Goal: Communication & Community: Answer question/provide support

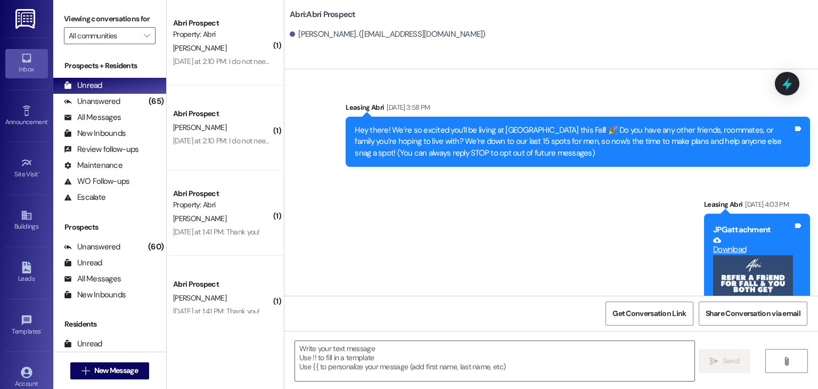
scroll to position [179, 0]
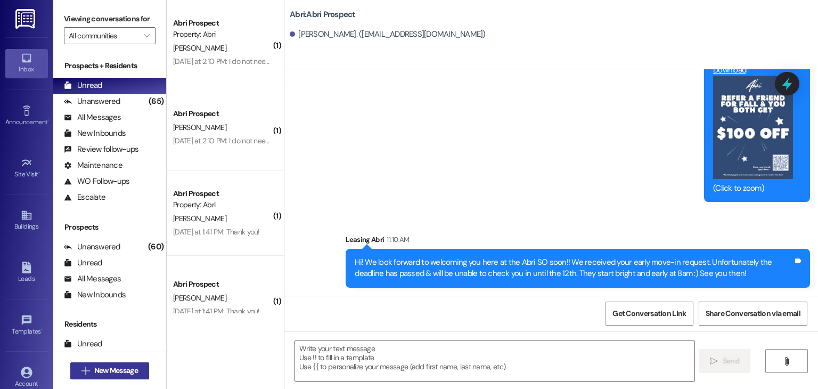
click at [113, 368] on span "New Message" at bounding box center [116, 370] width 44 height 11
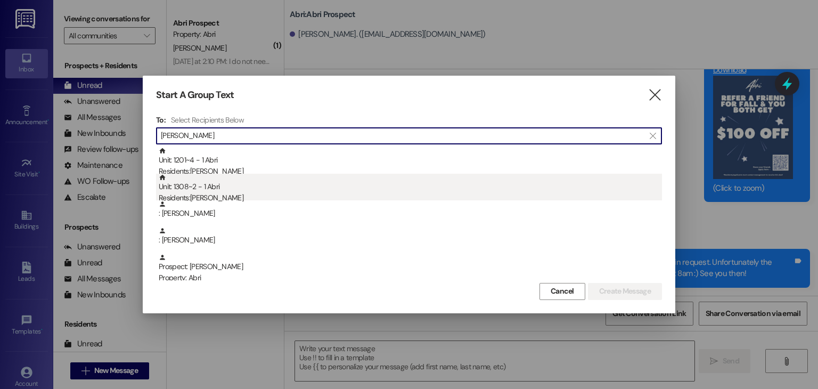
type input "[PERSON_NAME]"
click at [283, 190] on div "Unit: 1308~2 - 1 Abri Residents: [PERSON_NAME]" at bounding box center [410, 189] width 503 height 30
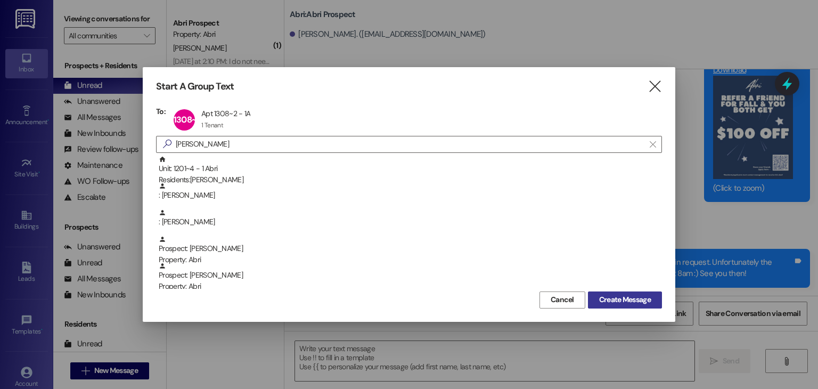
click at [622, 294] on span "Create Message" at bounding box center [625, 299] width 52 height 11
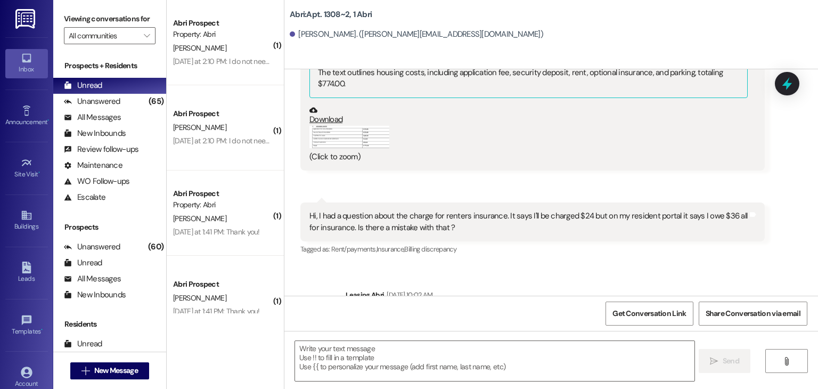
scroll to position [1934, 0]
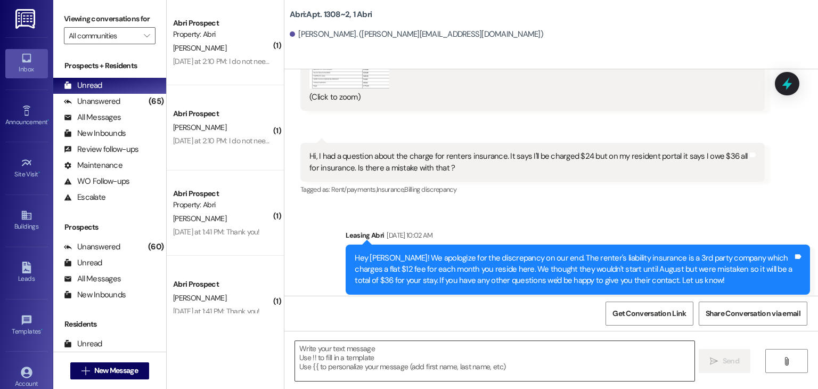
click at [351, 354] on textarea at bounding box center [494, 361] width 399 height 40
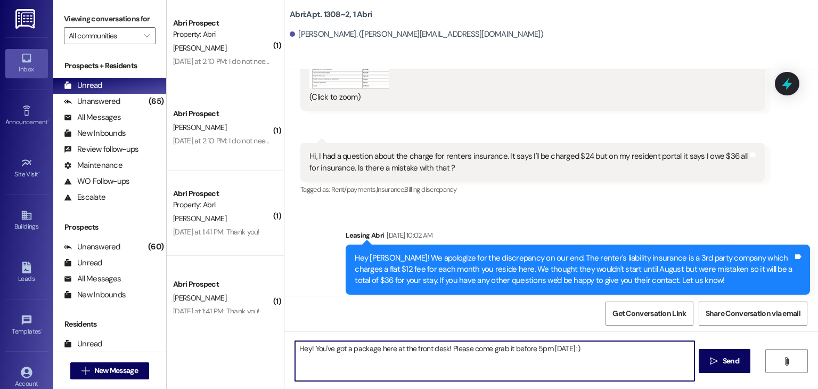
type textarea "Hey! You've got a package here at the front desk! Please come grab it before 5p…"
drag, startPoint x: 569, startPoint y: 346, endPoint x: 281, endPoint y: 341, distance: 288.1
click at [284, 341] on div "Hey! You've got a package here at the front desk! Please come grab it before 5p…" at bounding box center [550, 371] width 533 height 80
click at [581, 355] on textarea "Hey! You've got a package here at the front desk! Please come grab it before 5p…" at bounding box center [494, 361] width 399 height 40
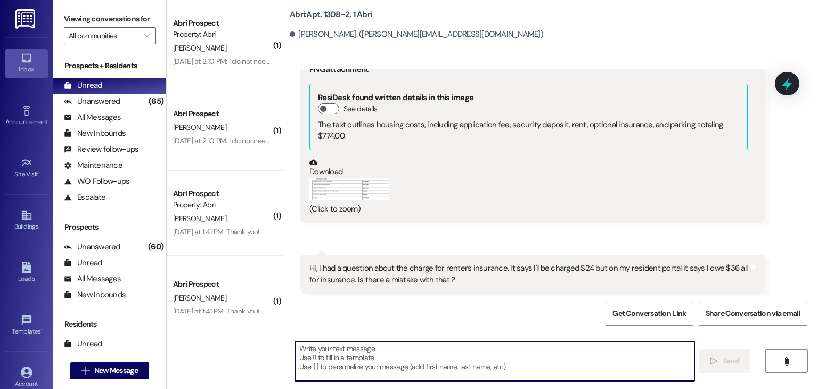
scroll to position [1820, 0]
click at [121, 369] on span "New Message" at bounding box center [116, 370] width 44 height 11
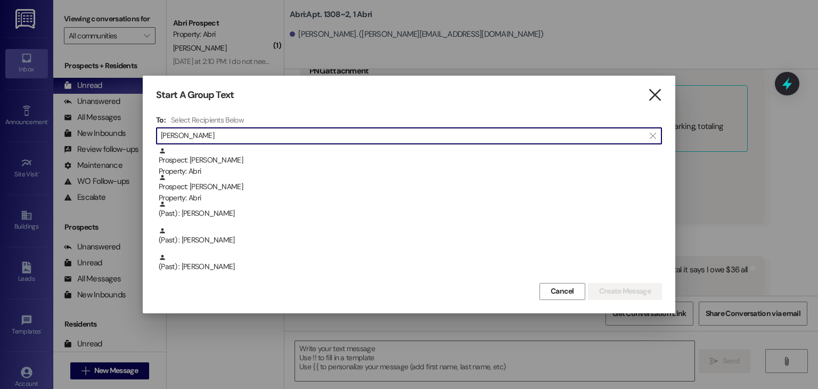
type input "[PERSON_NAME]"
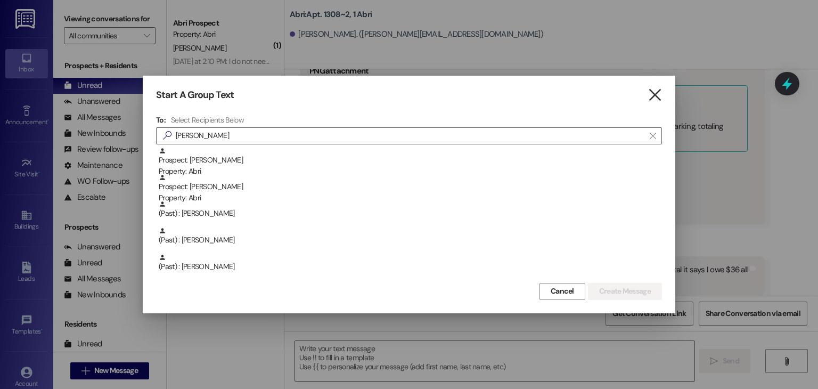
click at [659, 94] on icon "" at bounding box center [654, 94] width 14 height 11
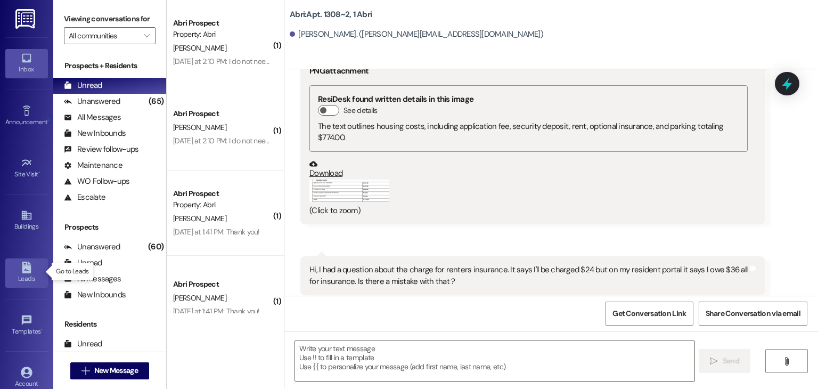
click at [24, 266] on icon at bounding box center [26, 267] width 9 height 12
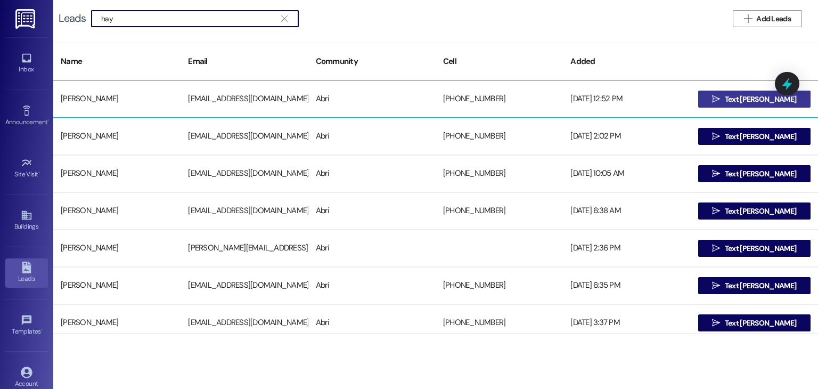
type input "hay"
click at [748, 102] on span "Text [PERSON_NAME]" at bounding box center [760, 99] width 71 height 11
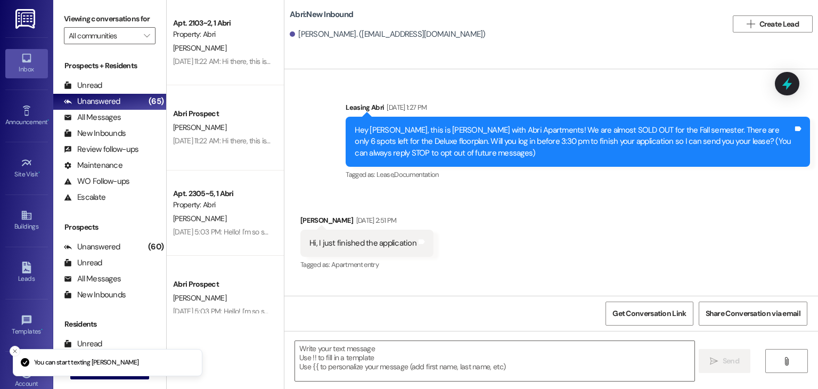
scroll to position [16908, 0]
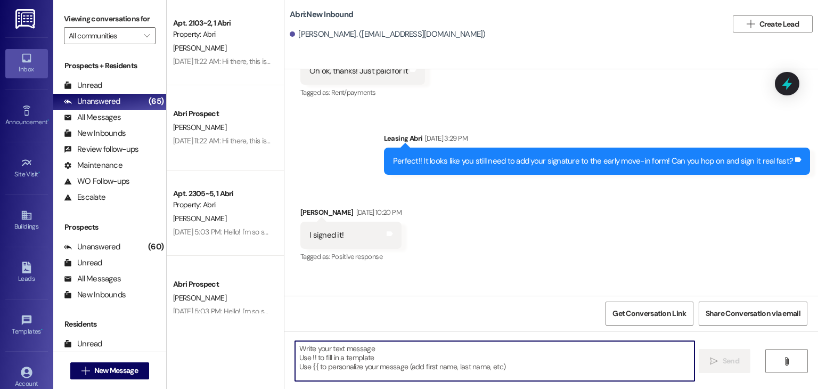
click at [366, 352] on textarea at bounding box center [494, 361] width 399 height 40
paste textarea "Hey! You've got a package here at the front desk! Please come grab it before 5p…"
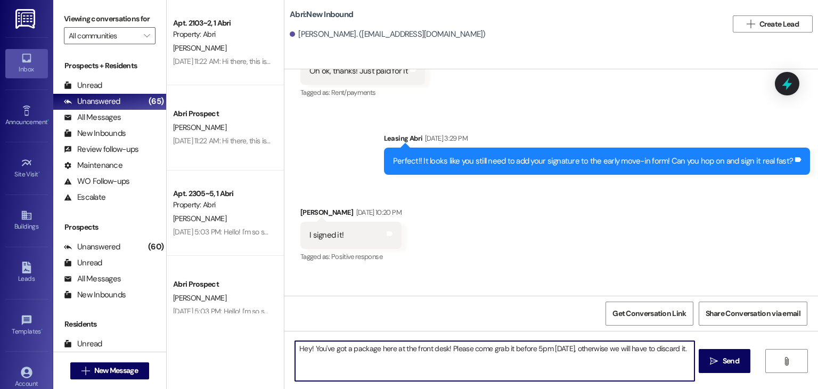
type textarea "Hey! You've got a package here at the front desk! Please come grab it before 5p…"
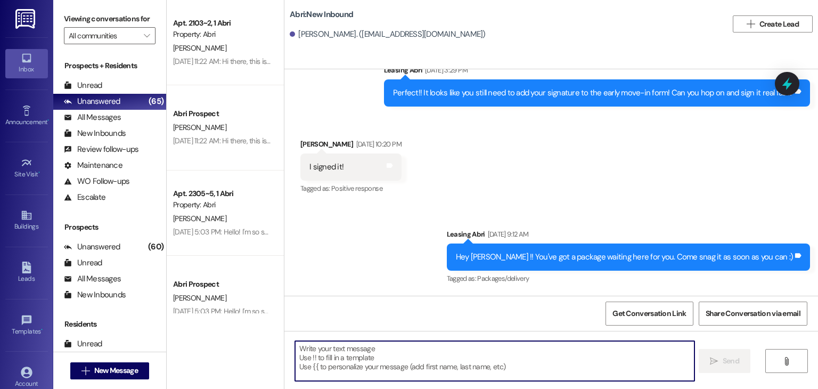
scroll to position [16982, 0]
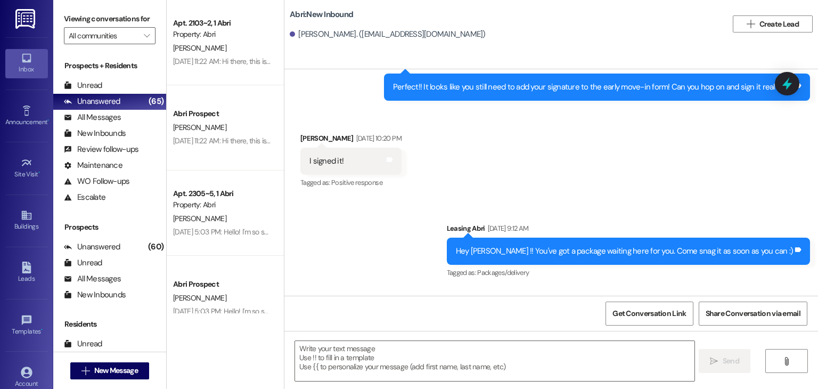
drag, startPoint x: 382, startPoint y: 273, endPoint x: 817, endPoint y: 293, distance: 436.0
click at [817, 293] on div "Sent via SMS Leasing Abri [DATE] 1:27 PM Hey [PERSON_NAME], this is [PERSON_NAM…" at bounding box center [550, 182] width 533 height 226
copy div "Hey! You've got a package here at the front desk! Please come grab it before 5p…"
click at [605, 226] on div "Sent via SMS Leasing Abri [DATE] 9:12 AM Hey [PERSON_NAME] !! You've got a pack…" at bounding box center [550, 281] width 533 height 164
click at [138, 372] on button " New Message" at bounding box center [109, 370] width 79 height 17
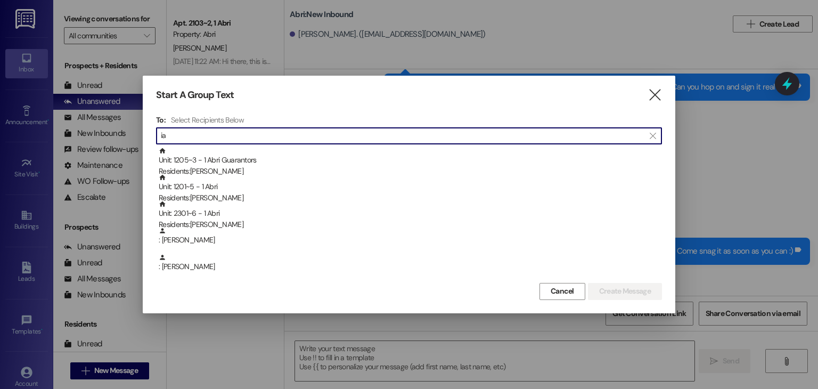
type input "i"
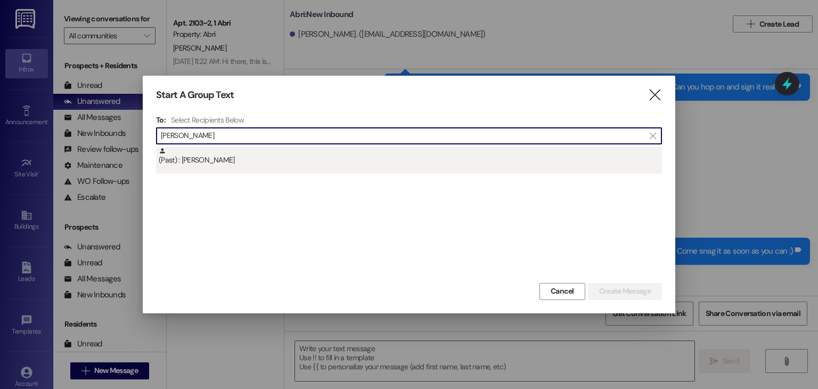
type input "[PERSON_NAME]"
click at [272, 154] on div "(Past) : [PERSON_NAME]" at bounding box center [410, 156] width 503 height 19
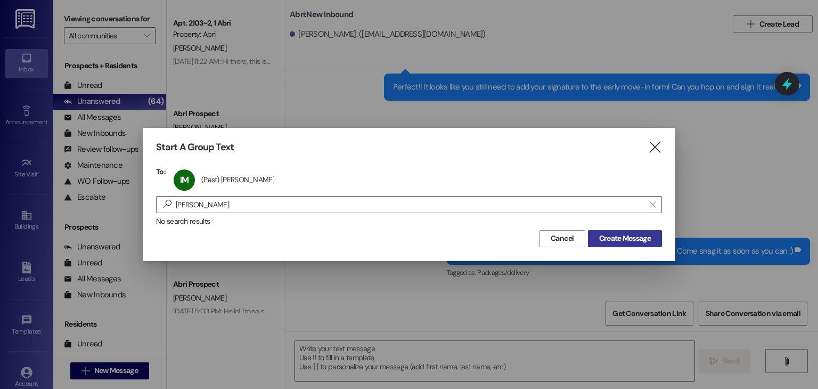
click at [635, 237] on span "Create Message" at bounding box center [625, 238] width 52 height 11
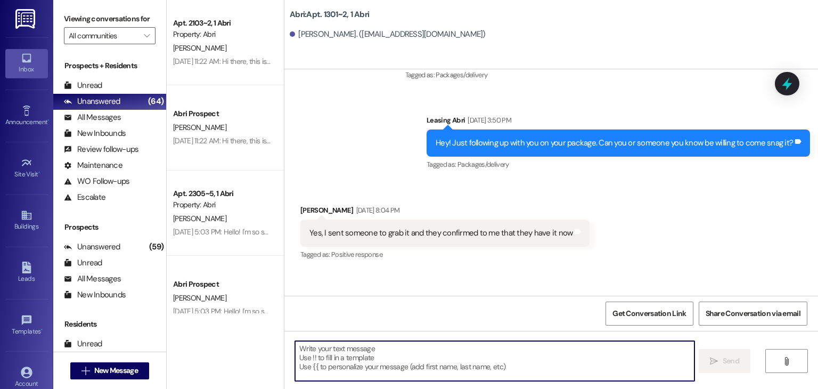
scroll to position [14353, 0]
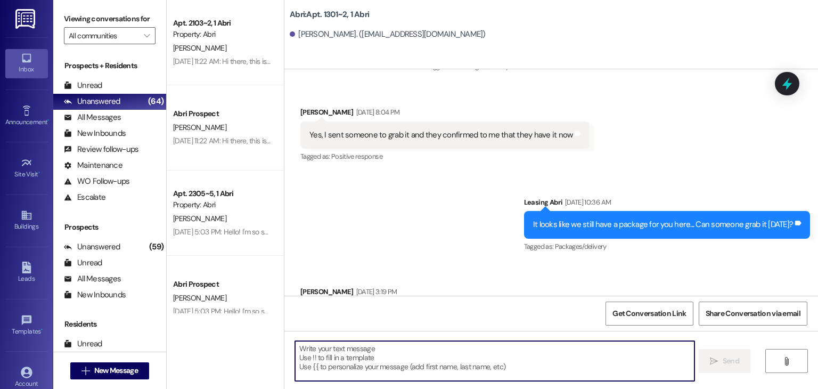
type textarea "Hey! You've got a package here at the front desk! Please come grab it before 5p…"
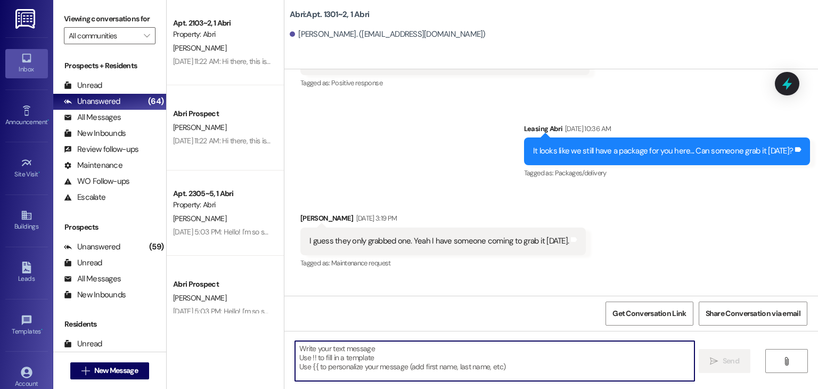
scroll to position [14427, 0]
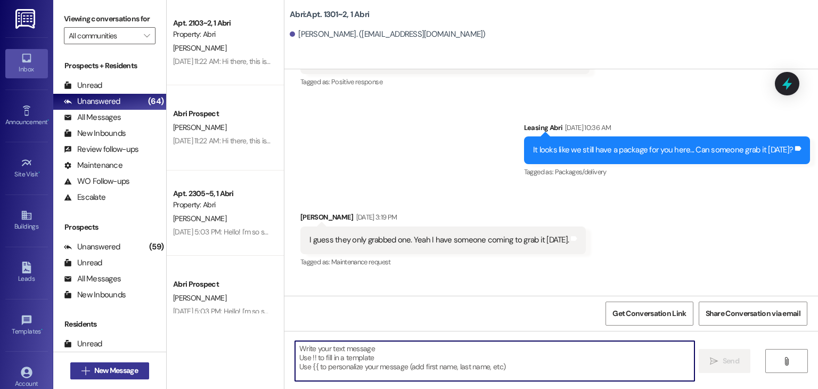
click at [115, 378] on button " New Message" at bounding box center [109, 370] width 79 height 17
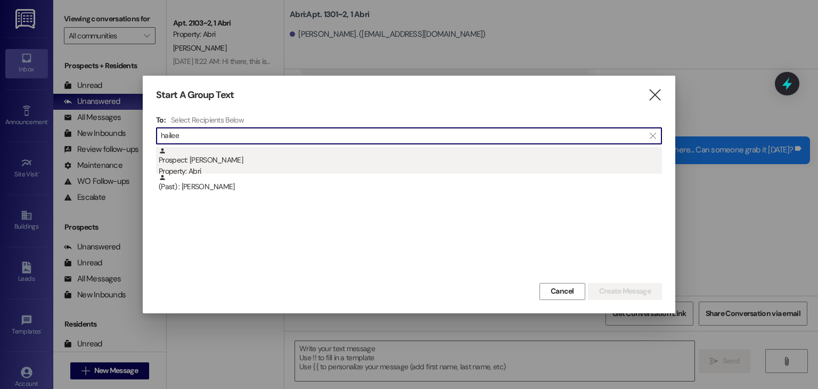
type input "hailee"
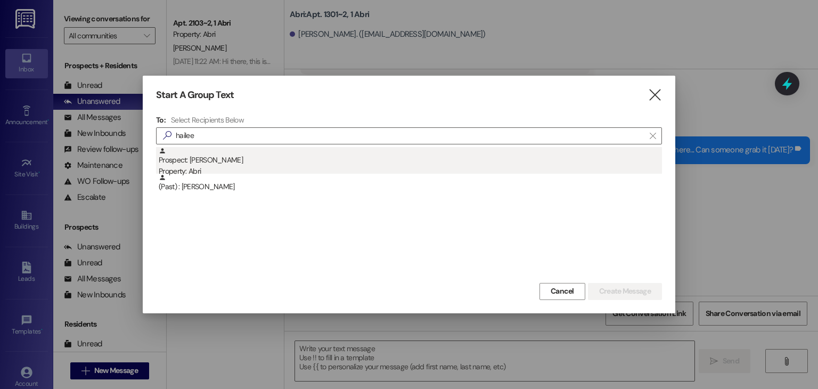
click at [230, 160] on div "Prospect: [PERSON_NAME][GEOGRAPHIC_DATA] Property: Abri" at bounding box center [410, 162] width 503 height 30
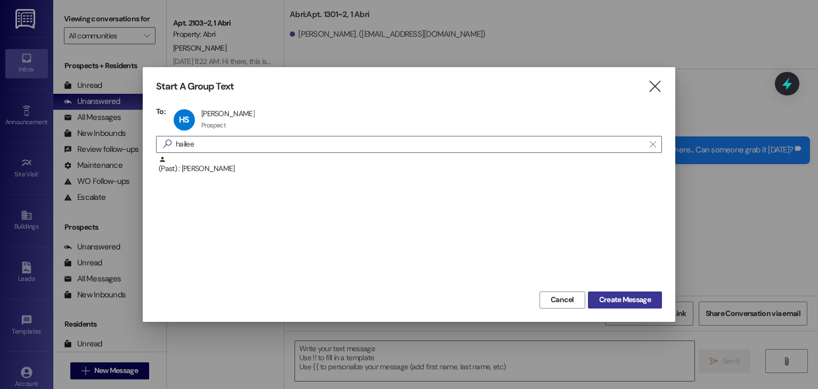
click at [615, 299] on span "Create Message" at bounding box center [625, 299] width 52 height 11
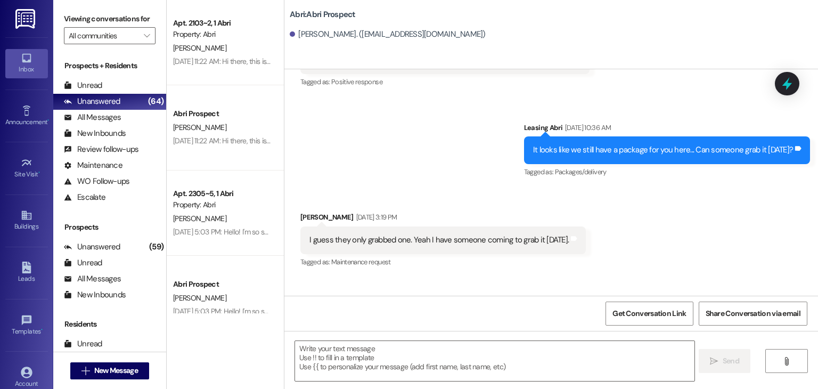
scroll to position [342, 0]
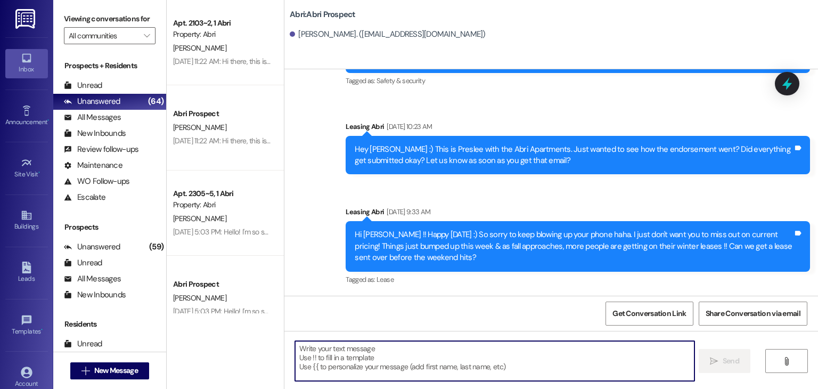
click at [371, 359] on textarea at bounding box center [494, 361] width 399 height 40
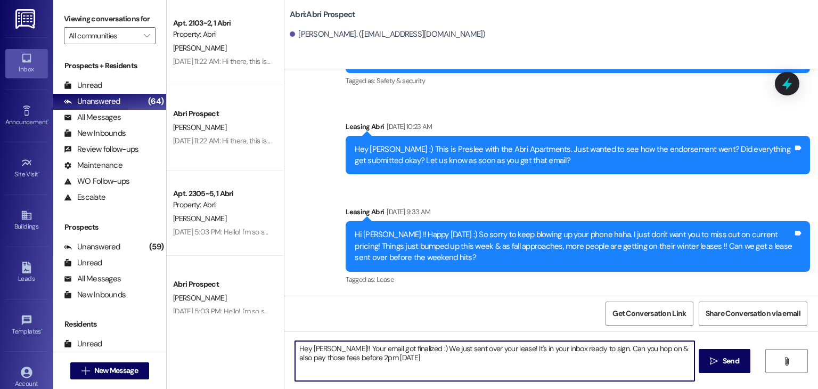
type textarea "Hey [PERSON_NAME]!! Your email got finalized :) We just sent over your lease! I…"
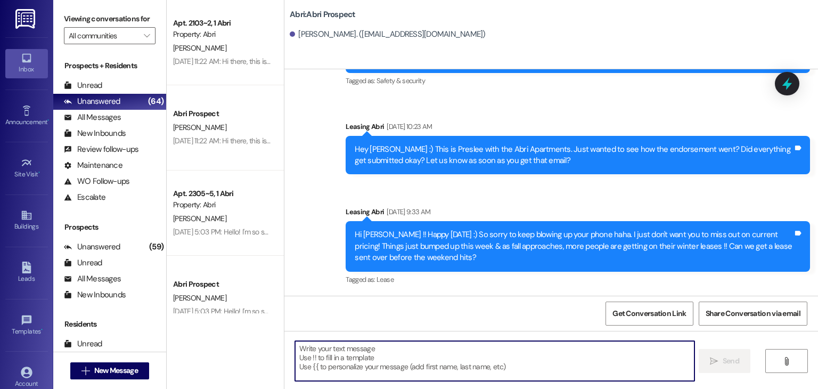
scroll to position [427, 0]
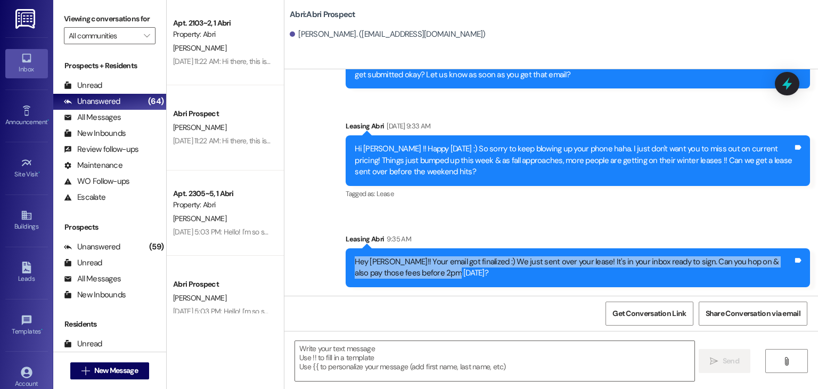
drag, startPoint x: 349, startPoint y: 259, endPoint x: 469, endPoint y: 279, distance: 121.9
click at [469, 279] on div "Hey [PERSON_NAME]!! Your email got finalized :) We just sent over your lease! I…" at bounding box center [578, 267] width 464 height 39
copy div "Hey [PERSON_NAME]!! Your email got finalized :) We just sent over your lease! I…"
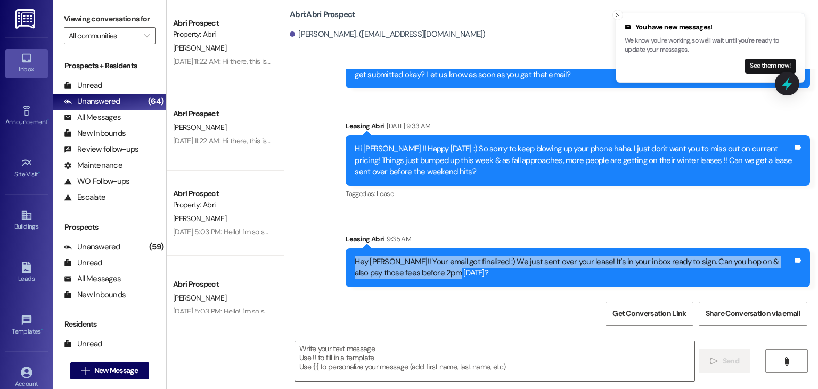
scroll to position [501, 0]
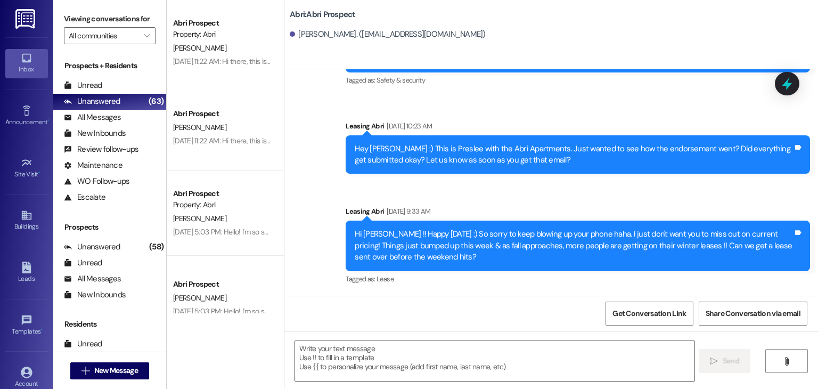
click at [316, 245] on div "Sent via SMS Leasing Abri [DATE] 10:13 AM Hi [PERSON_NAME]! This is Kayla with …" at bounding box center [550, 57] width 533 height 645
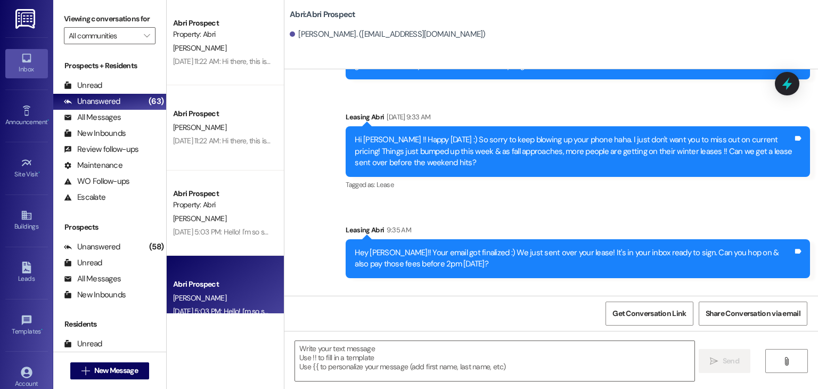
scroll to position [501, 0]
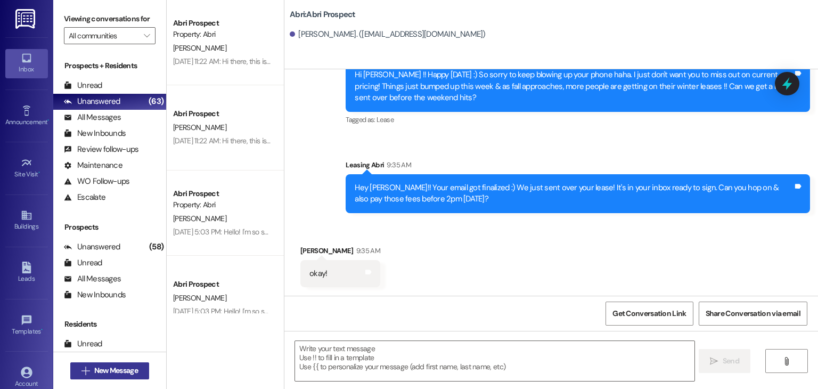
click at [126, 371] on span "New Message" at bounding box center [116, 370] width 44 height 11
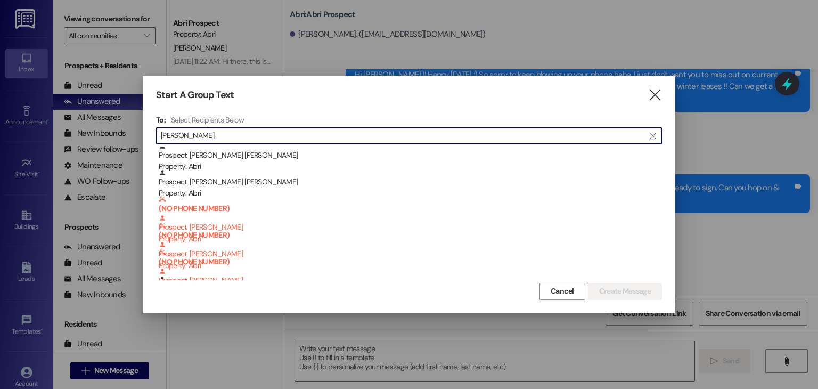
scroll to position [0, 0]
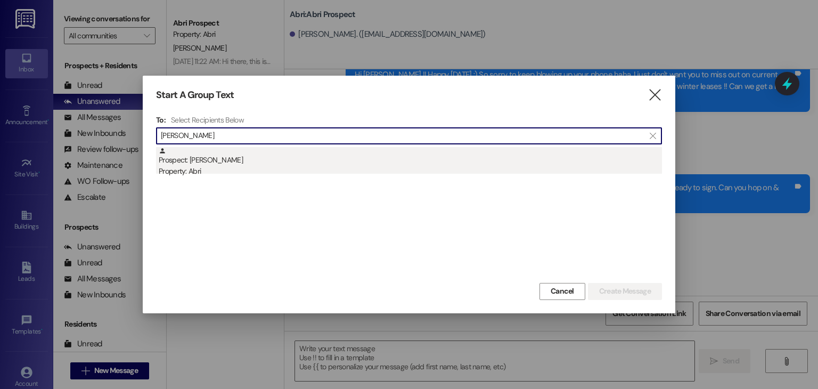
type input "[PERSON_NAME]"
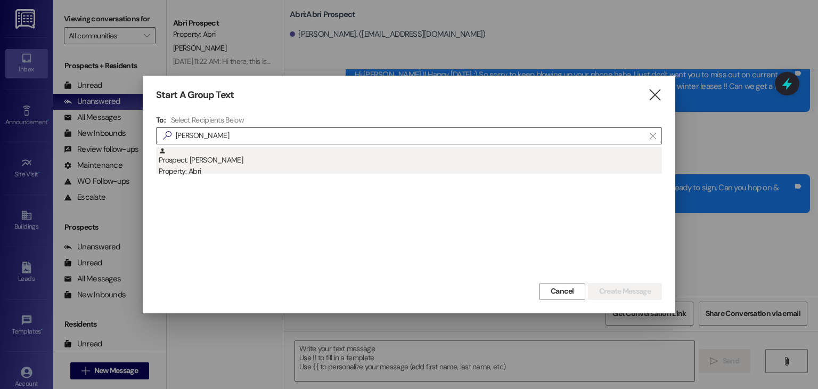
click at [259, 153] on div "Prospect: [PERSON_NAME] Property: Abri" at bounding box center [410, 162] width 503 height 30
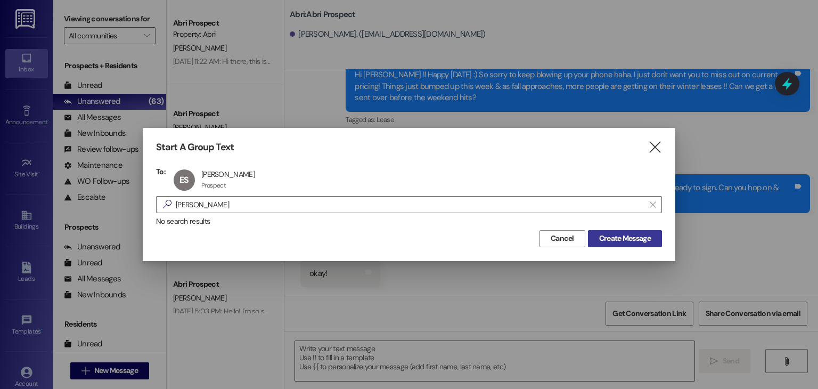
click at [618, 237] on span "Create Message" at bounding box center [625, 238] width 52 height 11
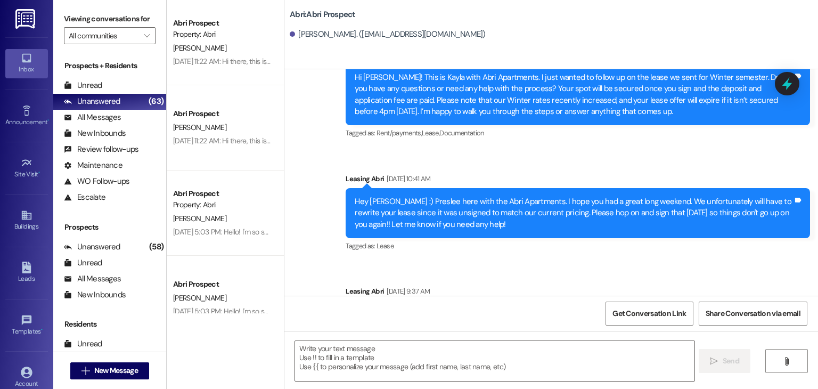
scroll to position [1175, 0]
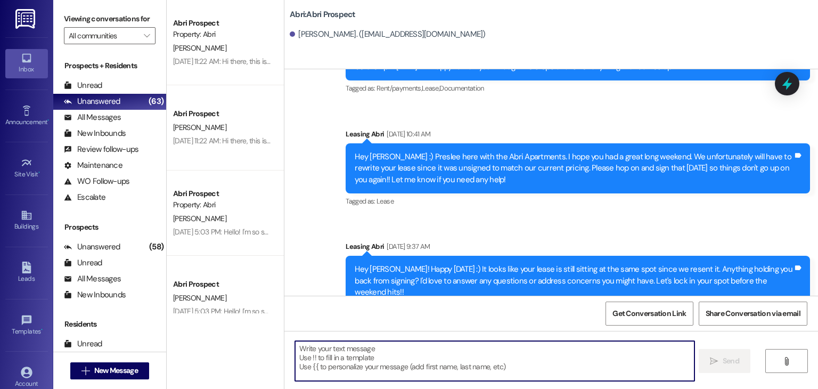
click at [442, 349] on textarea at bounding box center [494, 361] width 399 height 40
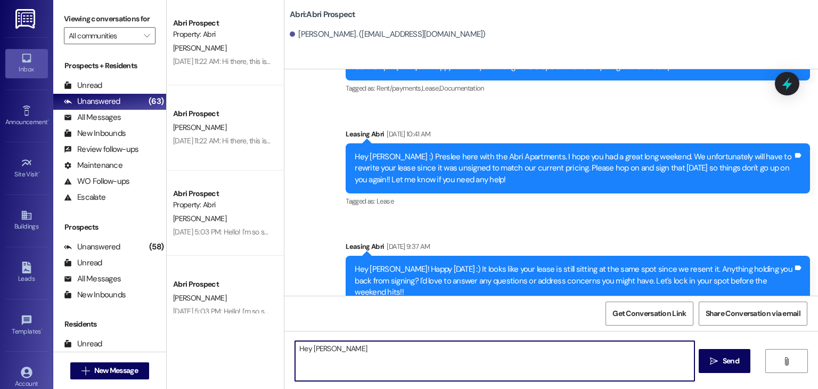
click at [305, 346] on textarea "Hey [PERSON_NAME]" at bounding box center [494, 361] width 399 height 40
click at [342, 348] on textarea "Hi [PERSON_NAME]" at bounding box center [494, 361] width 399 height 40
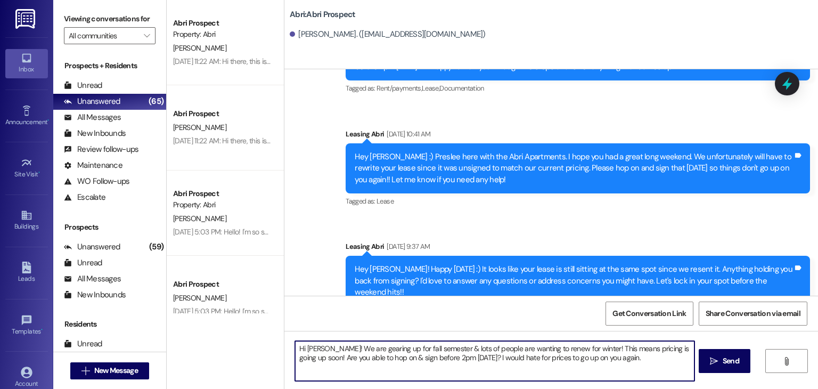
type textarea "Hi [PERSON_NAME]! We are gearing up for fall semester & lots of people are want…"
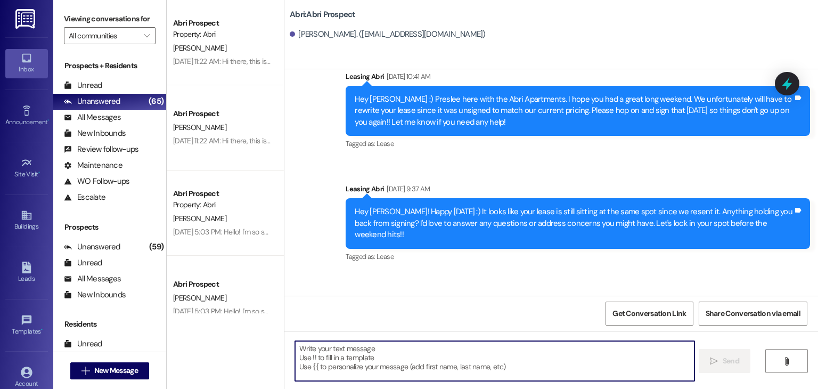
scroll to position [1261, 0]
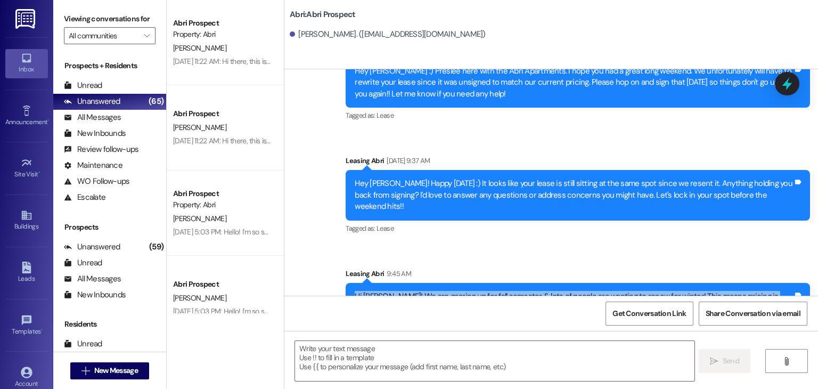
drag, startPoint x: 346, startPoint y: 261, endPoint x: 670, endPoint y: 294, distance: 325.9
click at [670, 294] on div "Sent via SMS Leasing Abri 9:45 AM Hi [PERSON_NAME]! We are gearing up for fall …" at bounding box center [578, 295] width 480 height 70
copy div "Hi [PERSON_NAME]! We are gearing up for fall semester & lots of people are want…"
click at [385, 260] on div "Sent via SMS Leasing Abri 9:45 AM Hi [PERSON_NAME]! We are gearing up for fall …" at bounding box center [578, 295] width 480 height 70
click at [128, 380] on div " New Message" at bounding box center [109, 370] width 79 height 27
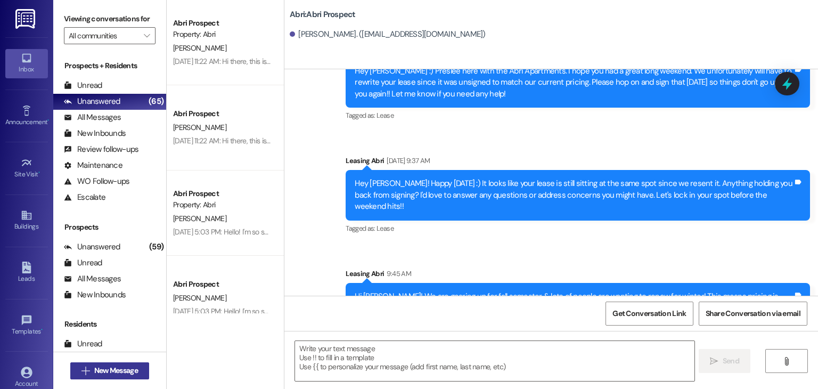
click at [125, 367] on span "New Message" at bounding box center [116, 370] width 44 height 11
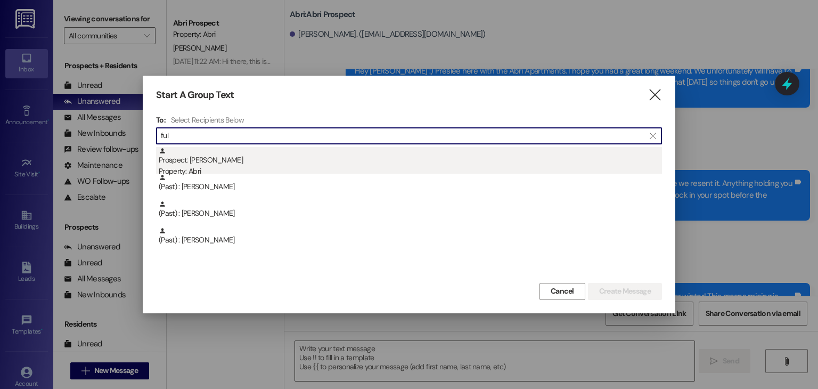
type input "ful"
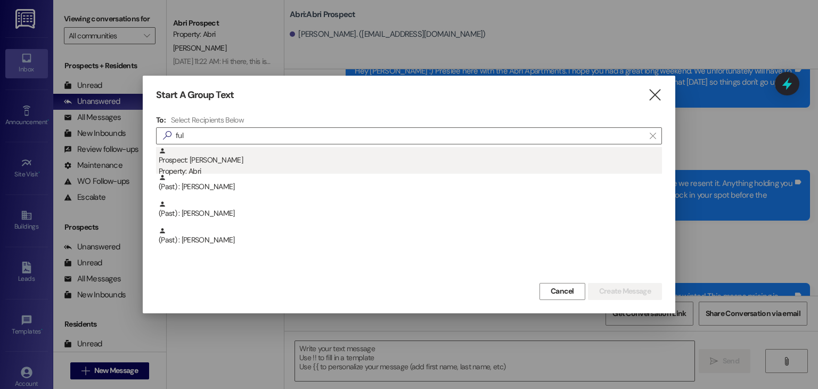
click at [235, 165] on div "Prospect: [PERSON_NAME] Property: Abri" at bounding box center [410, 162] width 503 height 30
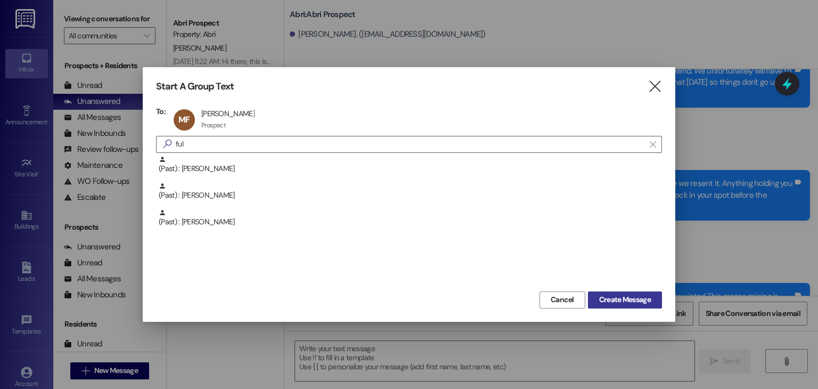
click at [635, 299] on span "Create Message" at bounding box center [625, 299] width 52 height 11
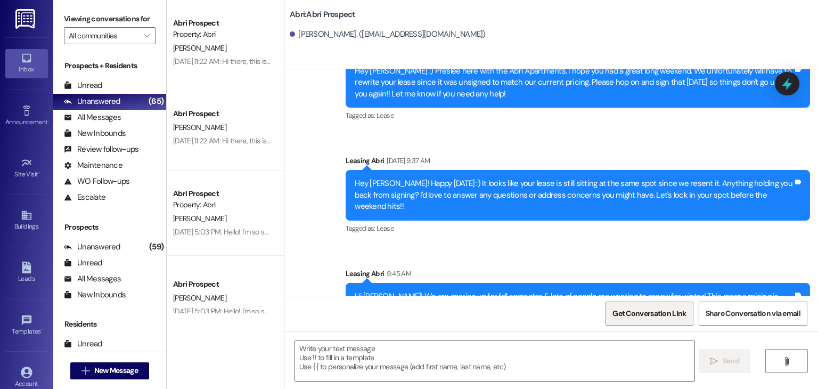
scroll to position [342, 0]
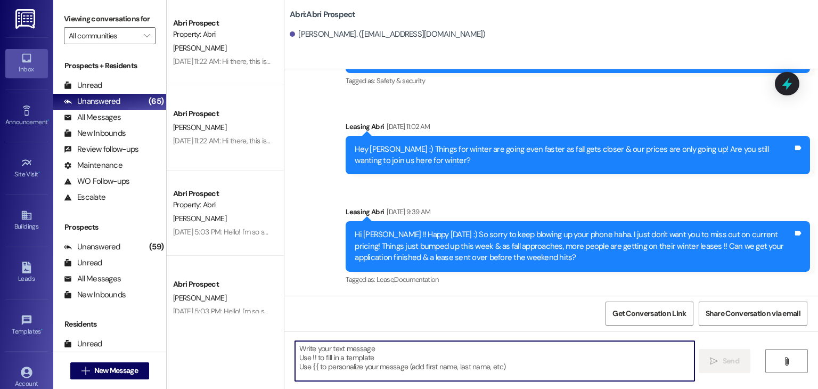
click at [360, 348] on textarea at bounding box center [494, 361] width 399 height 40
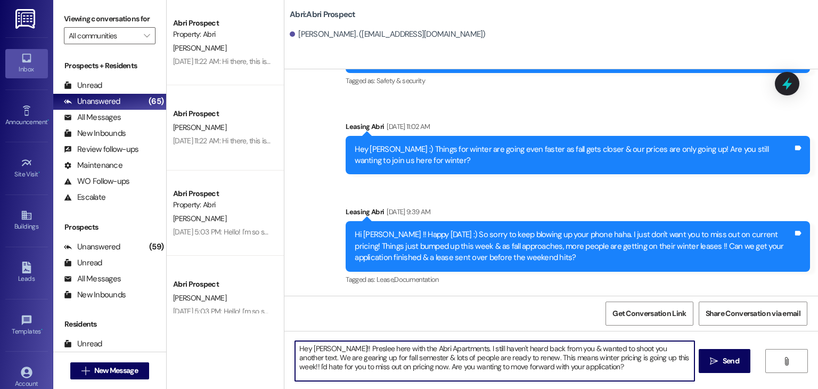
type textarea "Hey [PERSON_NAME]!! Preslee here with the Abri Apartments. I still haven't hear…"
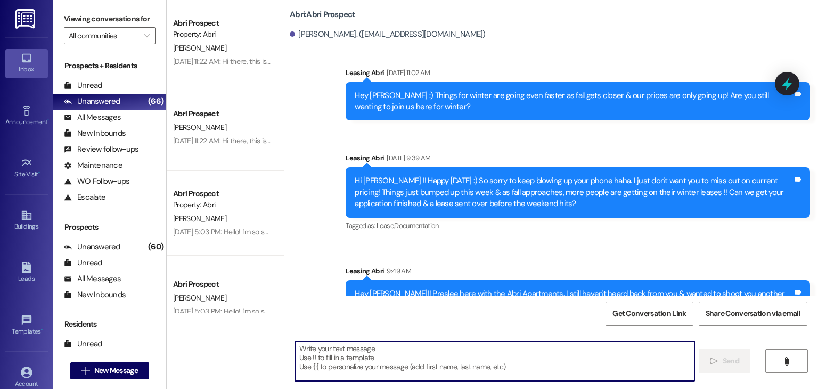
scroll to position [439, 0]
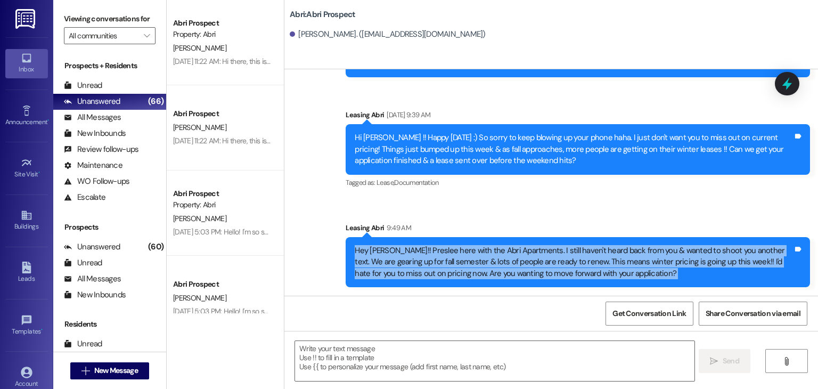
drag, startPoint x: 348, startPoint y: 249, endPoint x: 616, endPoint y: 295, distance: 272.8
click at [616, 295] on div "Sent via SMS Leasing Abri [DATE] 11:16 AM Hey [PERSON_NAME] :) This is Preslee …" at bounding box center [550, 263] width 533 height 389
copy div "Hey [PERSON_NAME]!! Preslee here with the Abri Apartments. I still haven't hear…"
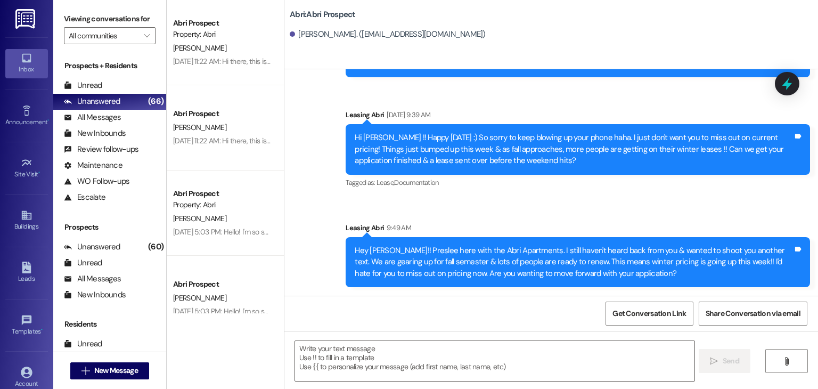
click at [394, 216] on div "Sent via SMS Leasing Abri 9:49 AM Hey [PERSON_NAME]!! Preslee here with the Abr…" at bounding box center [578, 254] width 480 height 81
click at [114, 374] on span "New Message" at bounding box center [116, 370] width 44 height 11
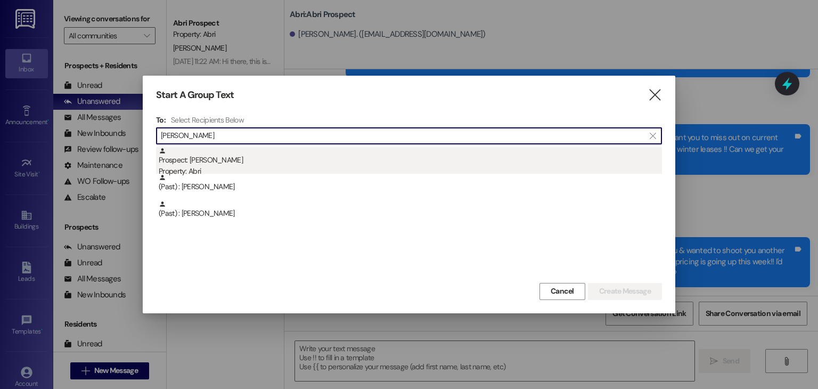
type input "[PERSON_NAME]"
click at [221, 171] on div "Property: Abri" at bounding box center [410, 171] width 503 height 11
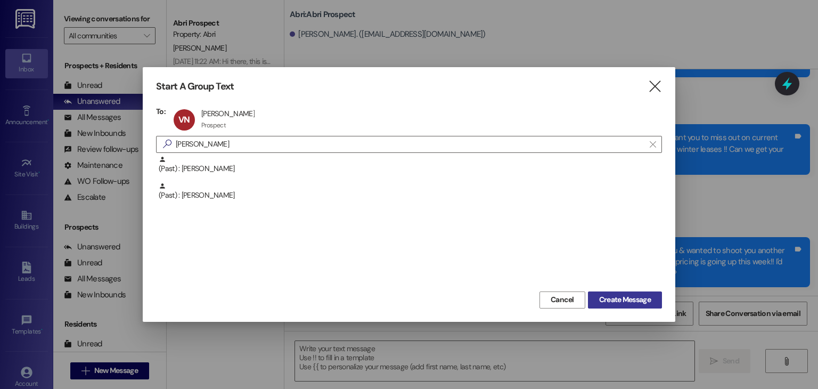
click at [601, 303] on span "Create Message" at bounding box center [625, 299] width 52 height 11
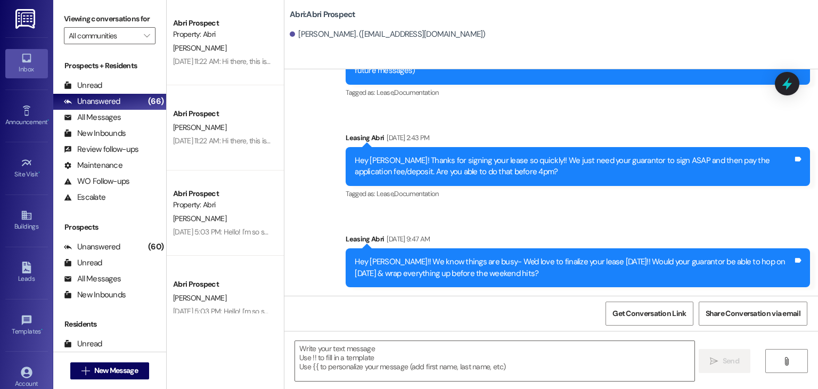
scroll to position [83, 0]
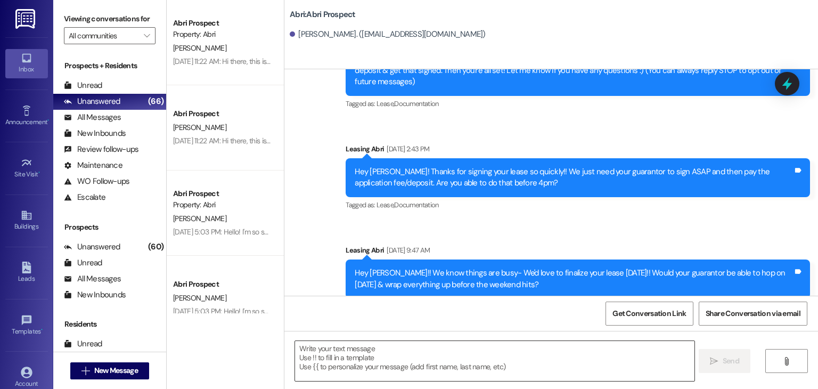
click at [467, 346] on textarea at bounding box center [494, 361] width 399 height 40
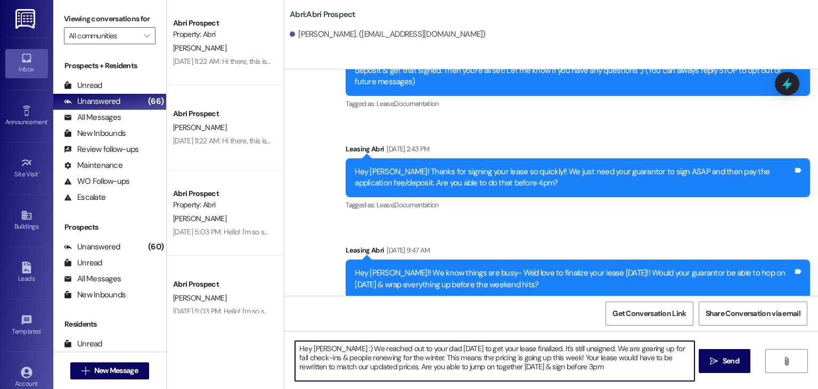
type textarea "Hey [PERSON_NAME] :) We reached out to your dad [DATE] to get your lease finali…"
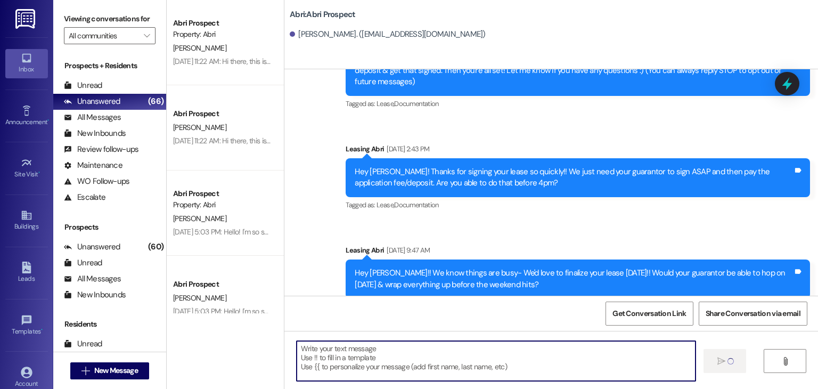
scroll to position [179, 0]
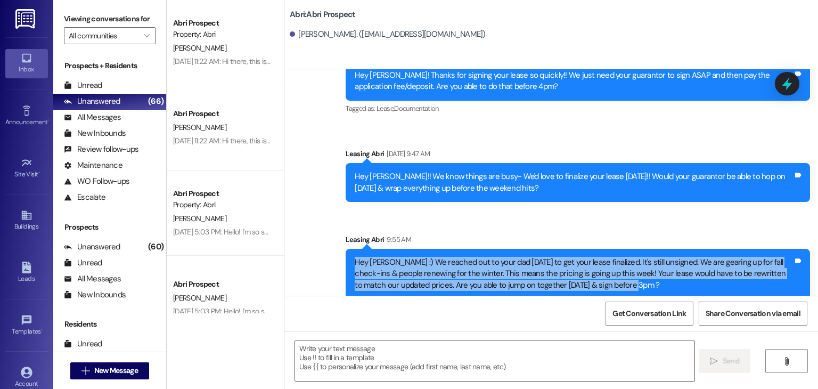
drag, startPoint x: 351, startPoint y: 250, endPoint x: 635, endPoint y: 275, distance: 284.9
click at [635, 275] on div "Hey [PERSON_NAME] :) We reached out to your dad [DATE] to get your lease finali…" at bounding box center [574, 274] width 438 height 34
copy div "Hey [PERSON_NAME] :) We reached out to your dad [DATE] to get your lease finali…"
click at [87, 374] on span " New Message" at bounding box center [109, 370] width 61 height 11
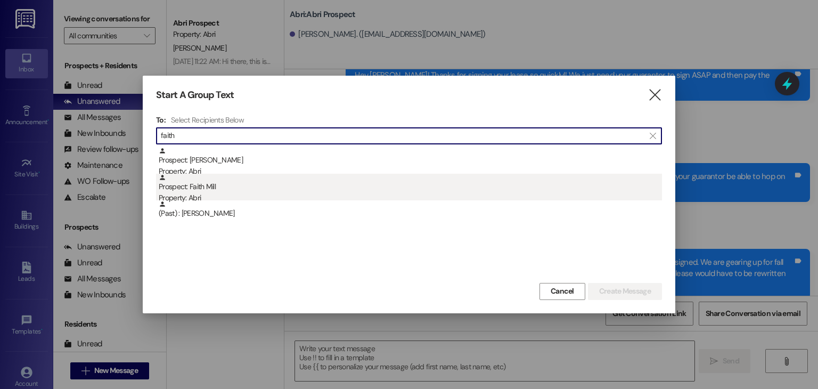
type input "faith"
click at [198, 193] on div "Property: Abri" at bounding box center [410, 197] width 503 height 11
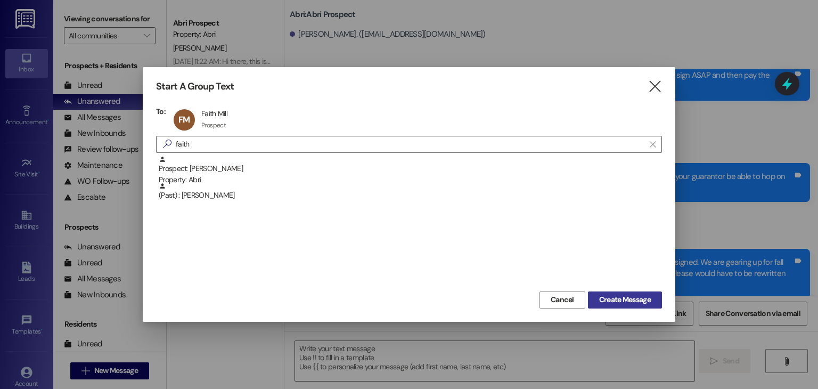
click at [615, 294] on span "Create Message" at bounding box center [625, 299] width 52 height 11
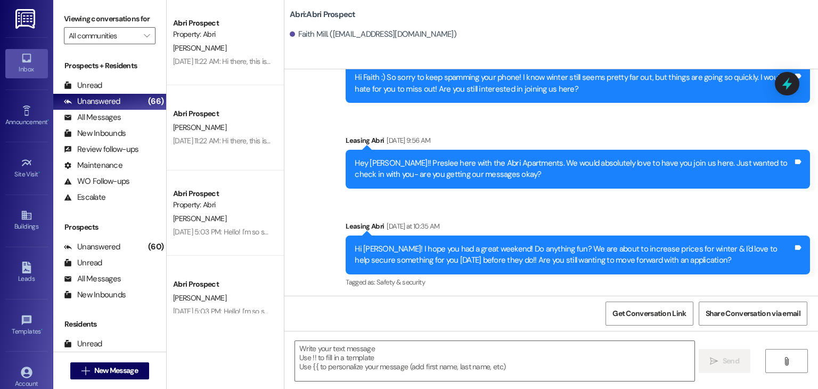
scroll to position [253, 0]
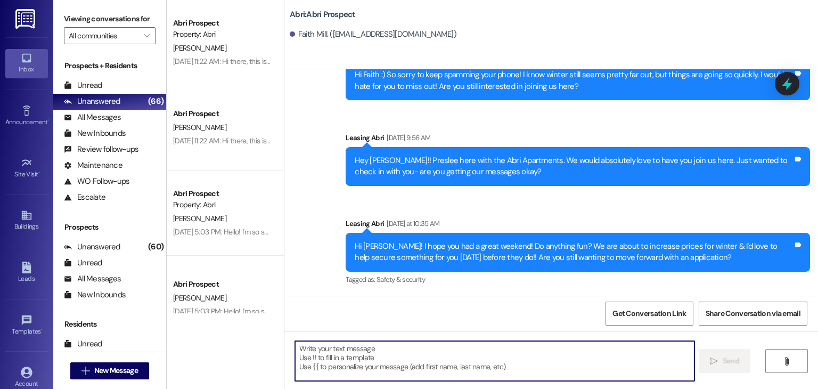
click at [385, 368] on textarea at bounding box center [494, 361] width 399 height 40
paste textarea "Hey [PERSON_NAME] :) We reached out to your dad [DATE] to get your lease finali…"
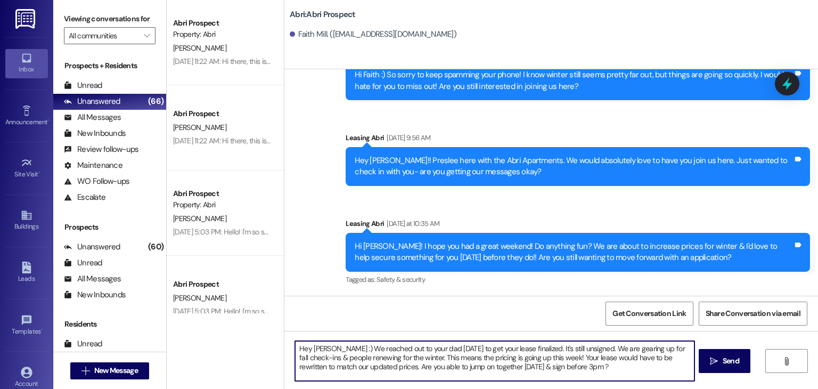
click at [328, 343] on textarea "Hey [PERSON_NAME] :) We reached out to your dad [DATE] to get your lease finali…" at bounding box center [494, 361] width 399 height 40
drag, startPoint x: 330, startPoint y: 348, endPoint x: 583, endPoint y: 342, distance: 253.5
click at [583, 342] on textarea "Hey Faith :) We reached out to your dad [DATE] to get your lease finalized. It'…" at bounding box center [494, 361] width 399 height 40
drag, startPoint x: 684, startPoint y: 354, endPoint x: 293, endPoint y: 354, distance: 390.2
click at [295, 354] on textarea "Hey Faith :) We are gearing up for fall check-ins & people renewing for the win…" at bounding box center [494, 361] width 399 height 40
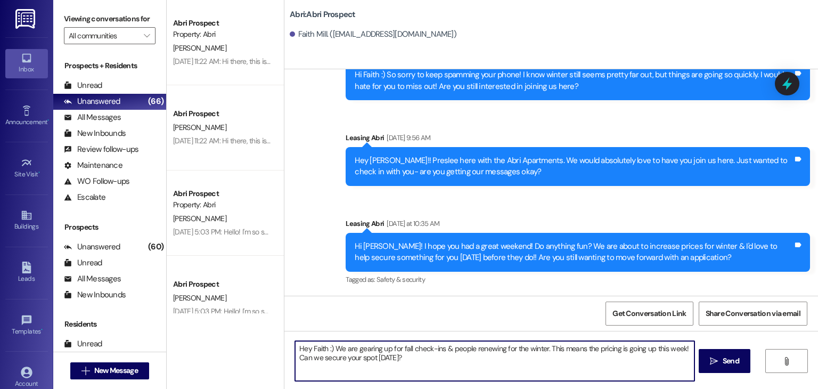
type textarea "Hey Faith :) We are gearing up for fall check-ins & people renewing for the win…"
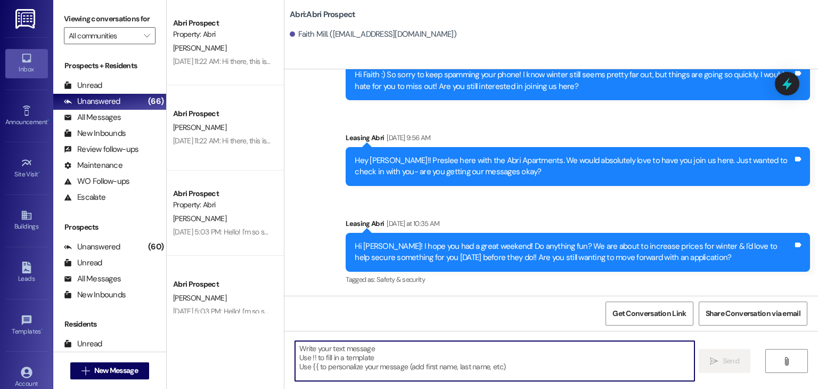
scroll to position [339, 0]
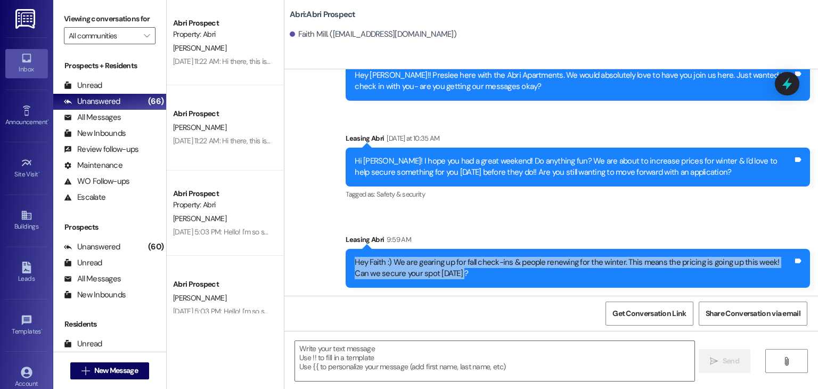
drag, startPoint x: 433, startPoint y: 275, endPoint x: 326, endPoint y: 262, distance: 107.8
click at [326, 262] on div "Sent via SMS Leasing Abri [DATE] 2:49 PM Hey Faith :) This is Preslee with the …" at bounding box center [550, 17] width 533 height 556
copy div "Hey Faith :) We are gearing up for fall check-ins & people renewing for the win…"
click at [121, 374] on span "New Message" at bounding box center [116, 370] width 44 height 11
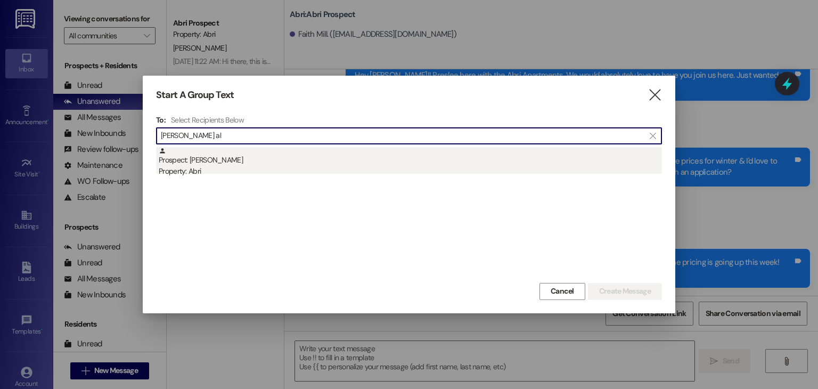
type input "[PERSON_NAME] al"
click at [228, 159] on div "Prospect: [PERSON_NAME] Property: Abri" at bounding box center [410, 162] width 503 height 30
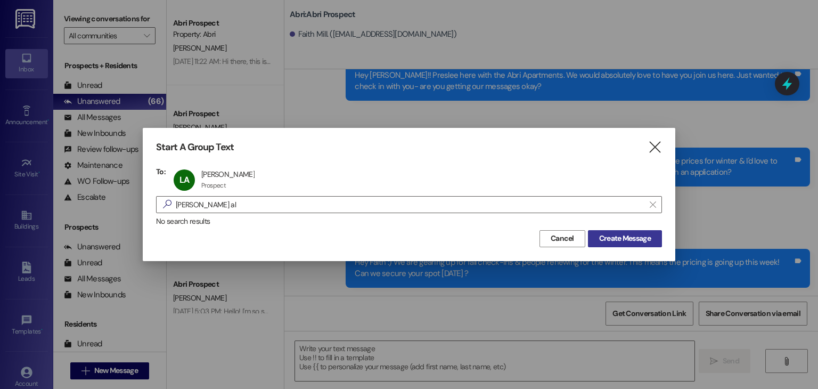
click at [630, 232] on button "Create Message" at bounding box center [625, 238] width 74 height 17
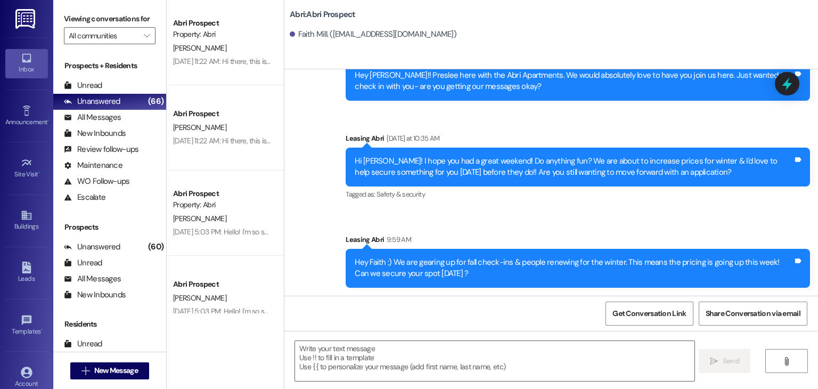
scroll to position [0, 0]
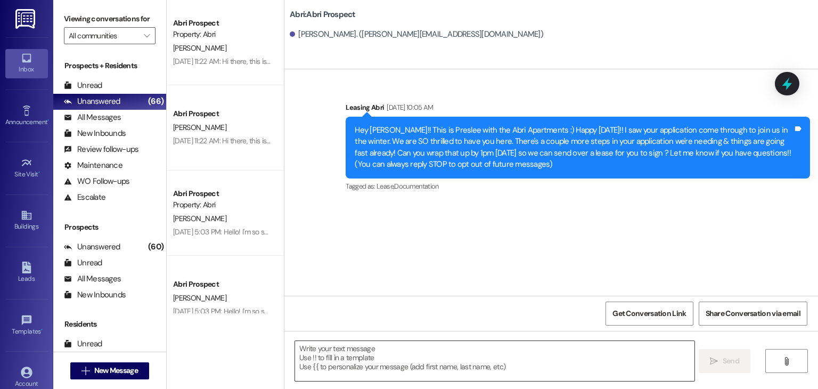
click at [328, 363] on textarea at bounding box center [494, 361] width 399 height 40
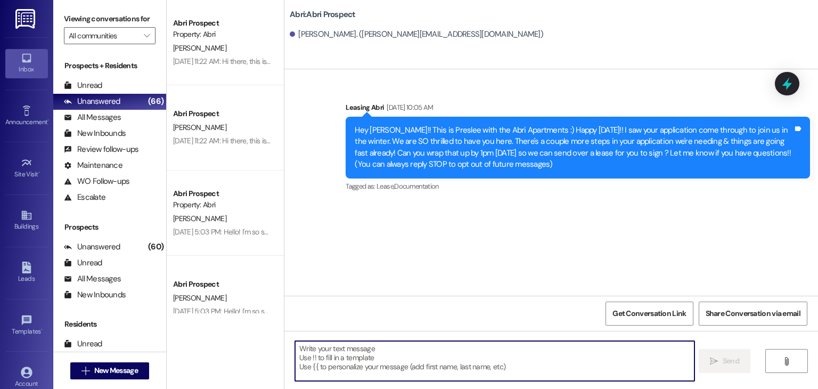
paste textarea "Hey Faith :) We are gearing up for fall check-ins & people renewing for the win…"
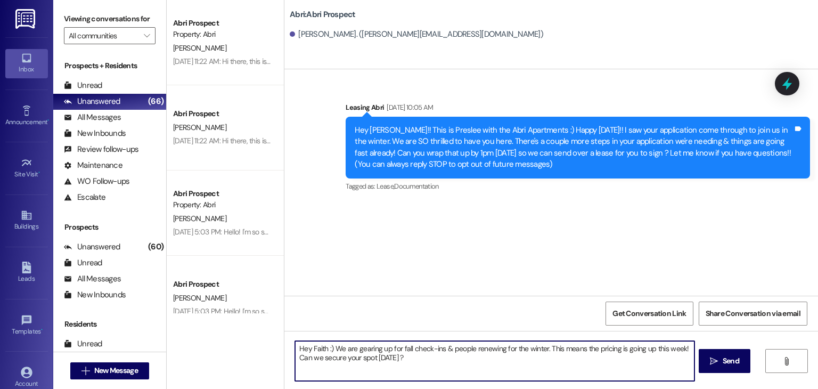
click at [319, 349] on textarea "Hey Faith :) We are gearing up for fall check-ins & people renewing for the win…" at bounding box center [494, 361] width 399 height 40
type textarea "Hey [PERSON_NAME] :) We are gearing up for fall check-ins & people renewing for…"
click at [407, 360] on textarea "Hey [PERSON_NAME] :) We are gearing up for fall check-ins & people renewing for…" at bounding box center [494, 361] width 399 height 40
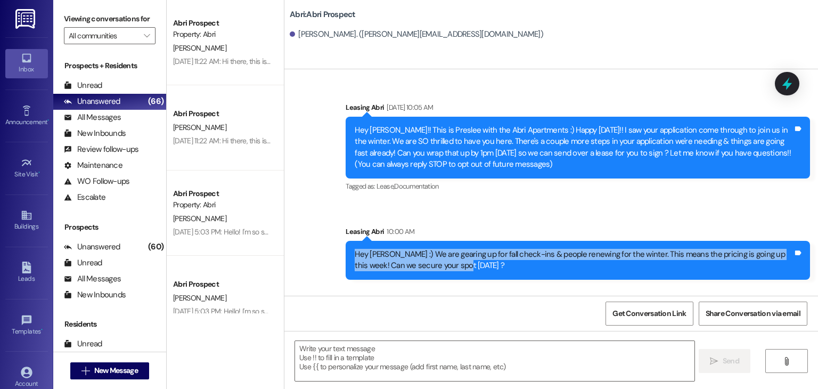
drag, startPoint x: 437, startPoint y: 264, endPoint x: 336, endPoint y: 256, distance: 100.4
click at [338, 256] on div "Sent via SMS Leasing Abri 10:00 AM Hey [PERSON_NAME] :) We are gearing up for f…" at bounding box center [578, 253] width 480 height 70
copy div "Hey [PERSON_NAME] :) We are gearing up for fall check-ins & people renewing for…"
